Goal: Complete application form

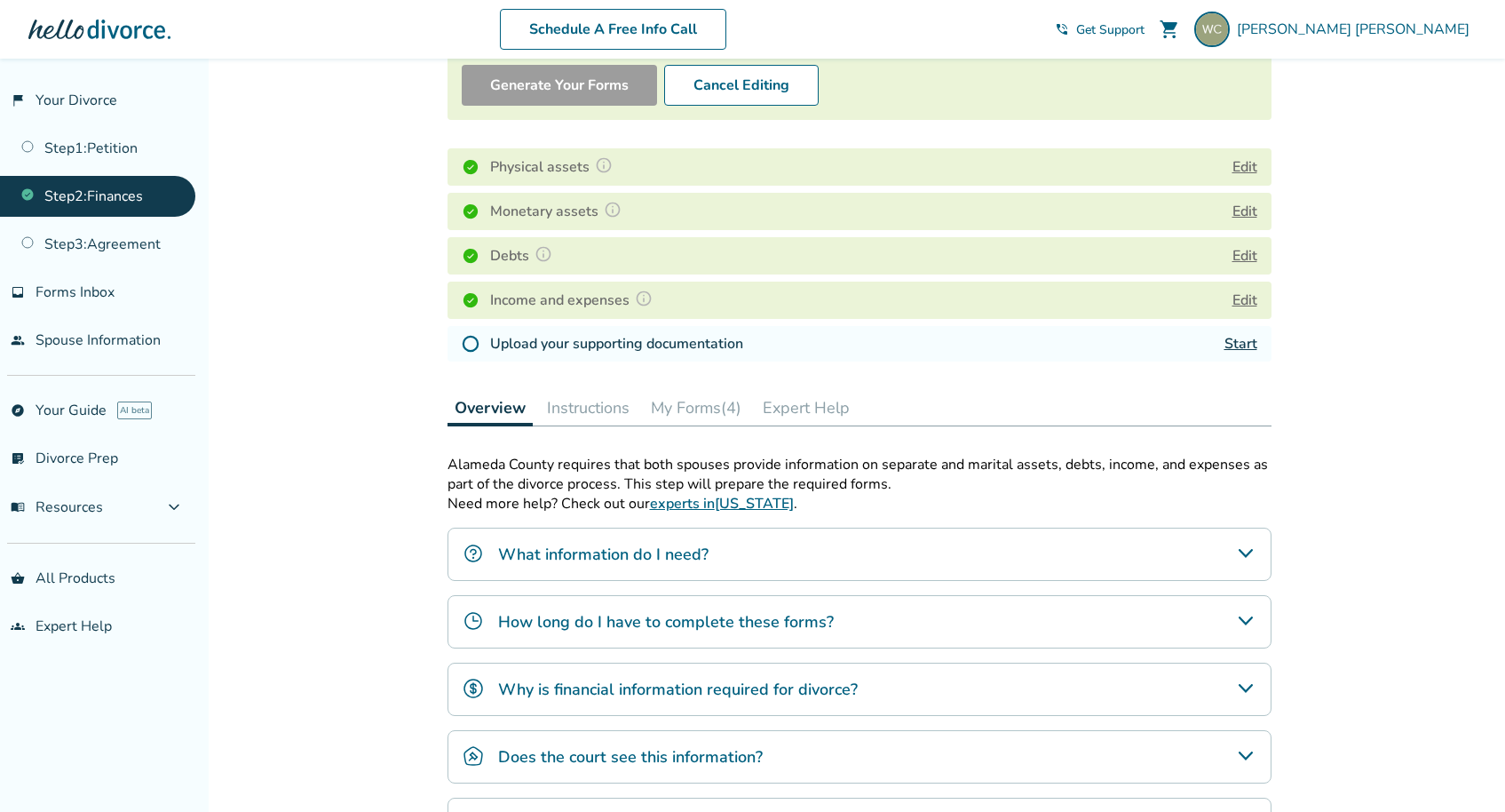
scroll to position [189, 0]
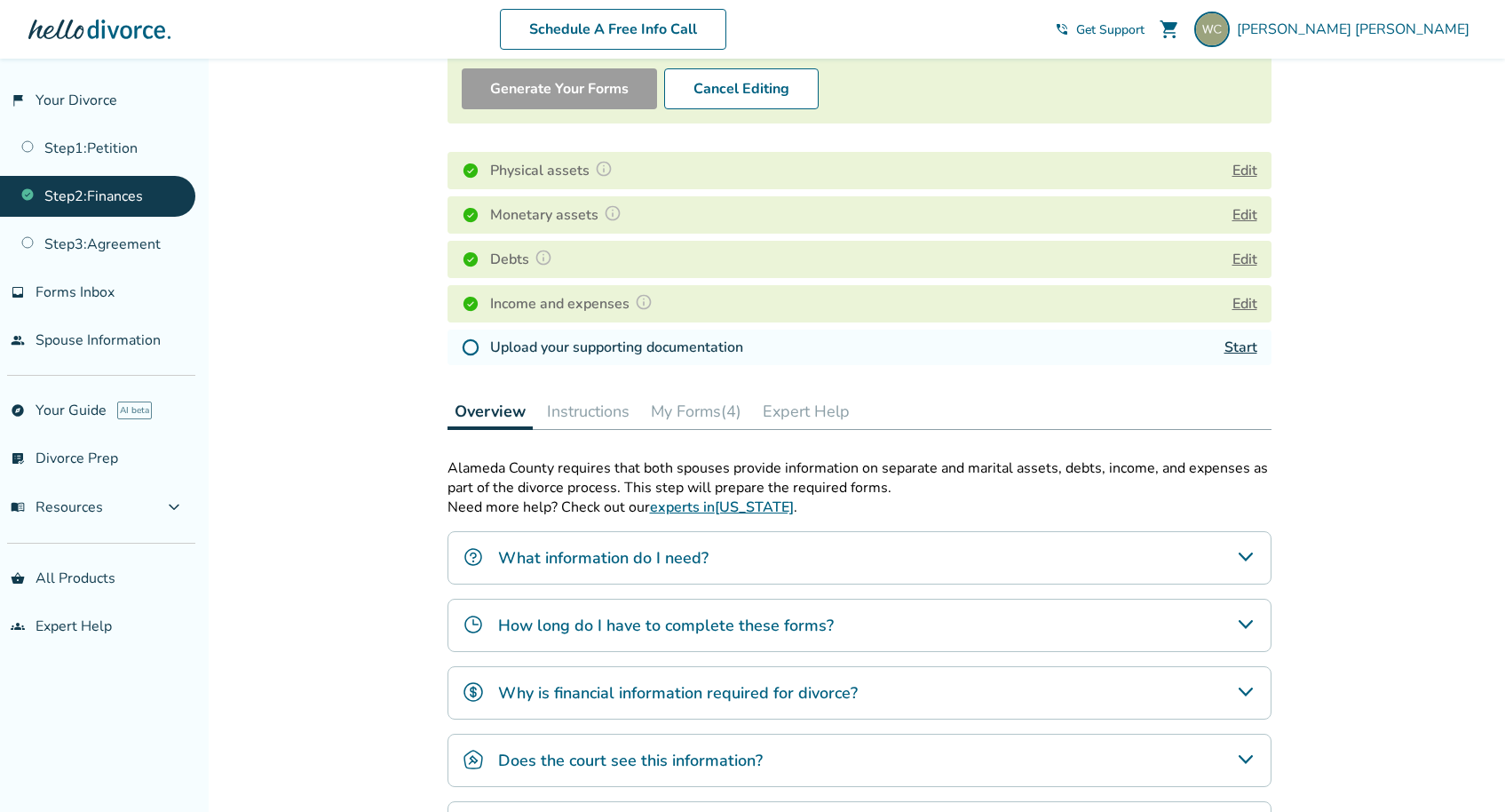
click at [1233, 348] on link "Start" at bounding box center [1241, 347] width 33 height 20
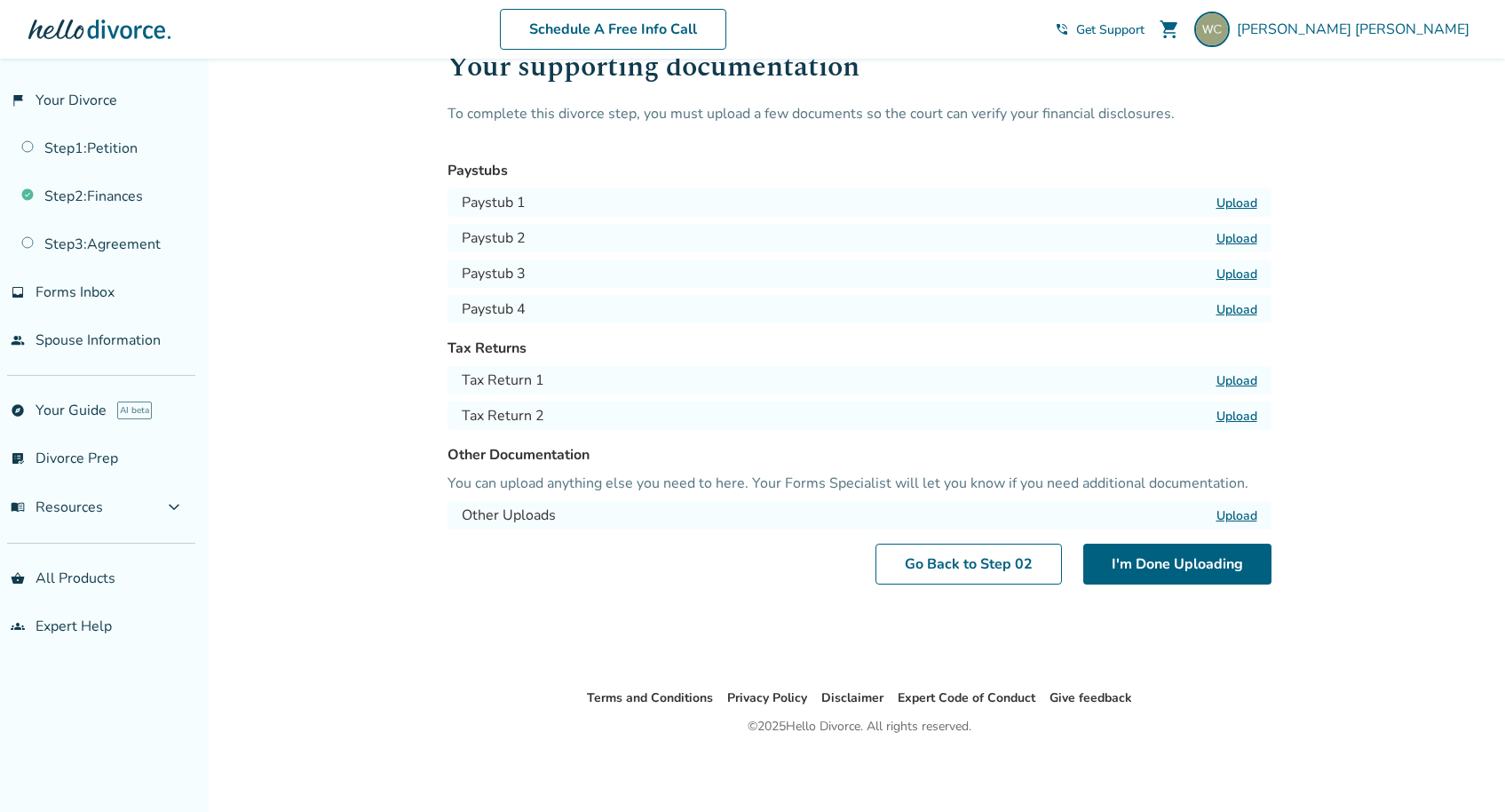
scroll to position [59, 0]
click at [1236, 373] on label "Upload" at bounding box center [1237, 381] width 41 height 17
click at [0, 0] on input "Upload" at bounding box center [0, 0] width 0 height 0
click at [1238, 418] on label "Upload" at bounding box center [1237, 416] width 41 height 17
click at [0, 0] on input "Upload" at bounding box center [0, 0] width 0 height 0
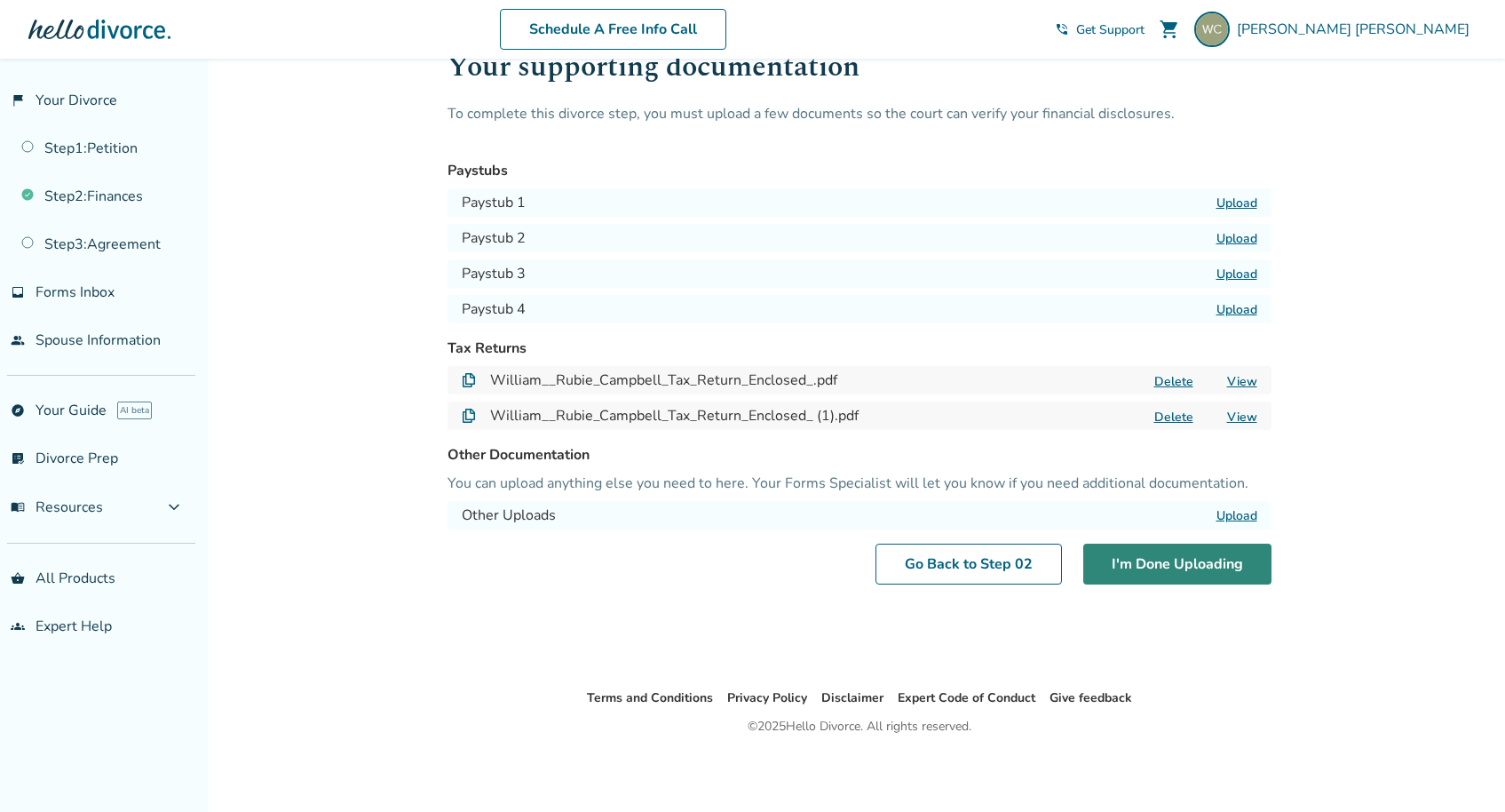
click at [1171, 564] on button "I'm Done Uploading" at bounding box center [1176, 564] width 188 height 41
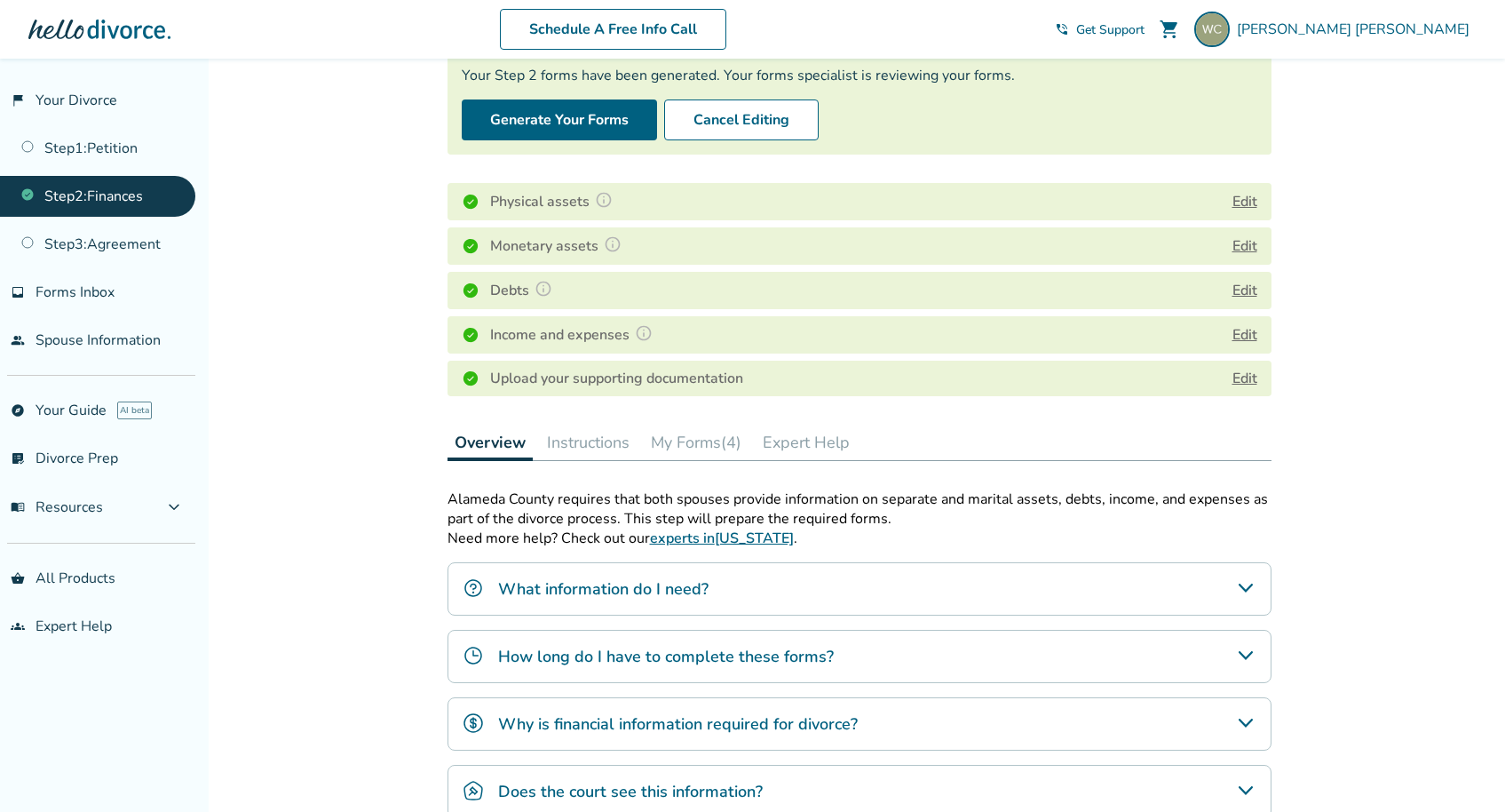
scroll to position [157, 0]
